Goal: Information Seeking & Learning: Understand process/instructions

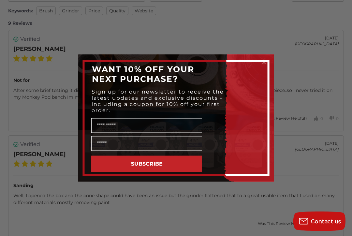
scroll to position [1129, 0]
click at [265, 61] on icon "Close dialog" at bounding box center [264, 62] width 3 height 3
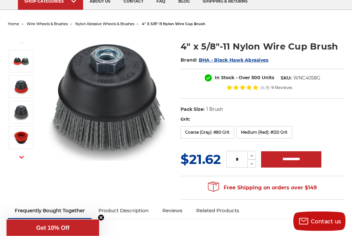
scroll to position [0, 0]
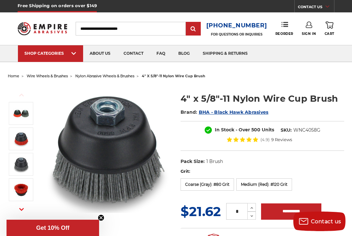
click at [99, 55] on link "about us" at bounding box center [100, 53] width 34 height 17
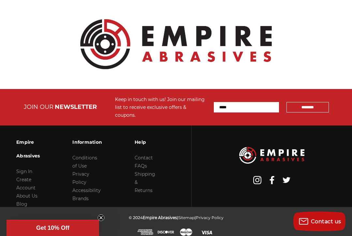
click at [143, 193] on link "Shipping & Returns" at bounding box center [145, 182] width 21 height 22
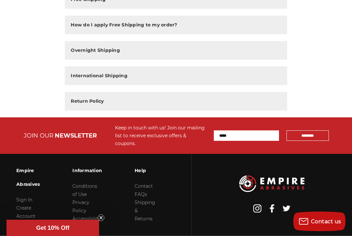
scroll to position [167, 0]
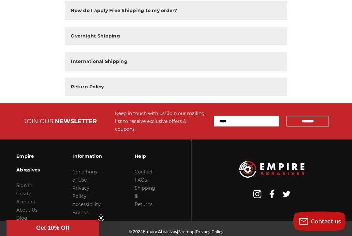
click at [144, 169] on link "Contact" at bounding box center [144, 172] width 18 height 6
